Goal: Information Seeking & Learning: Learn about a topic

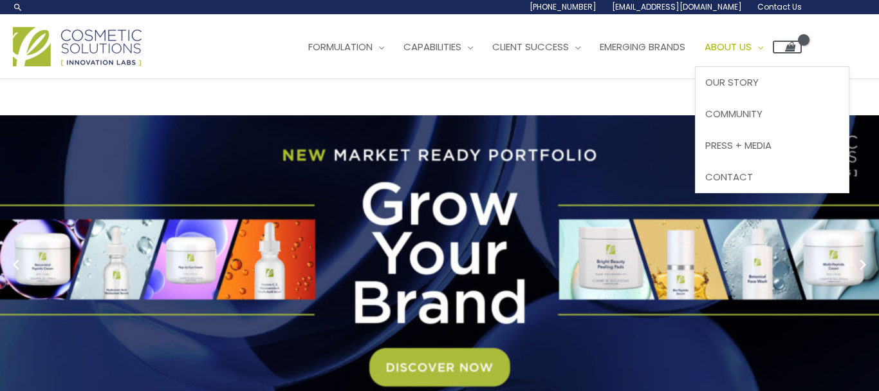
click at [752, 51] on span "About Us" at bounding box center [728, 47] width 47 height 14
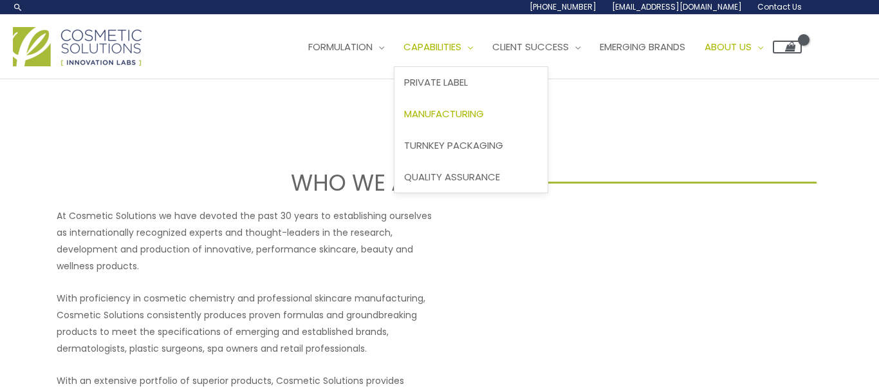
click at [454, 118] on span "Manufacturing" at bounding box center [444, 114] width 80 height 14
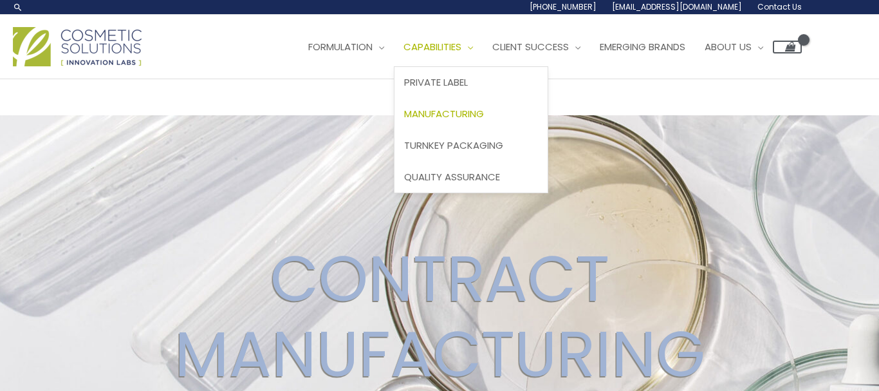
click at [462, 46] on span "Capabilities" at bounding box center [433, 47] width 58 height 14
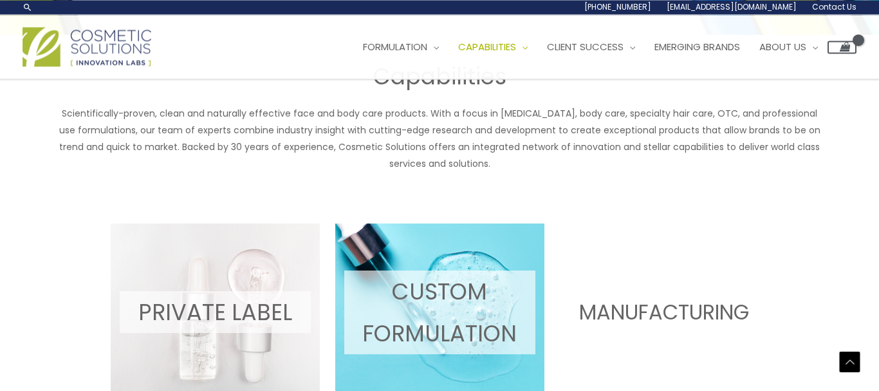
scroll to position [394, 0]
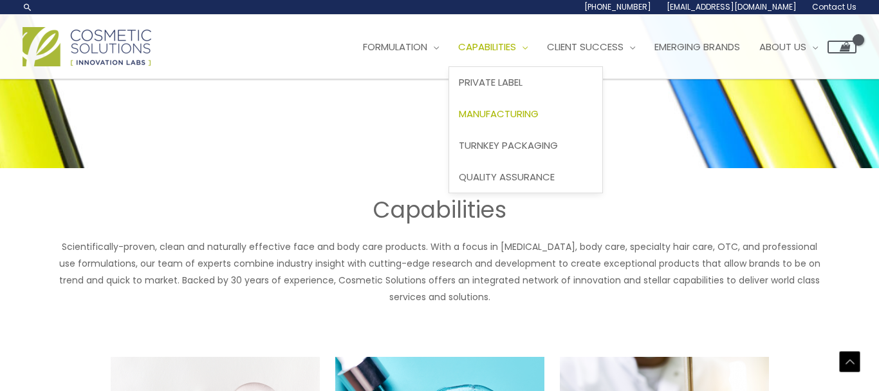
click at [519, 118] on span "Manufacturing" at bounding box center [499, 114] width 80 height 14
